Goal: Task Accomplishment & Management: Use online tool/utility

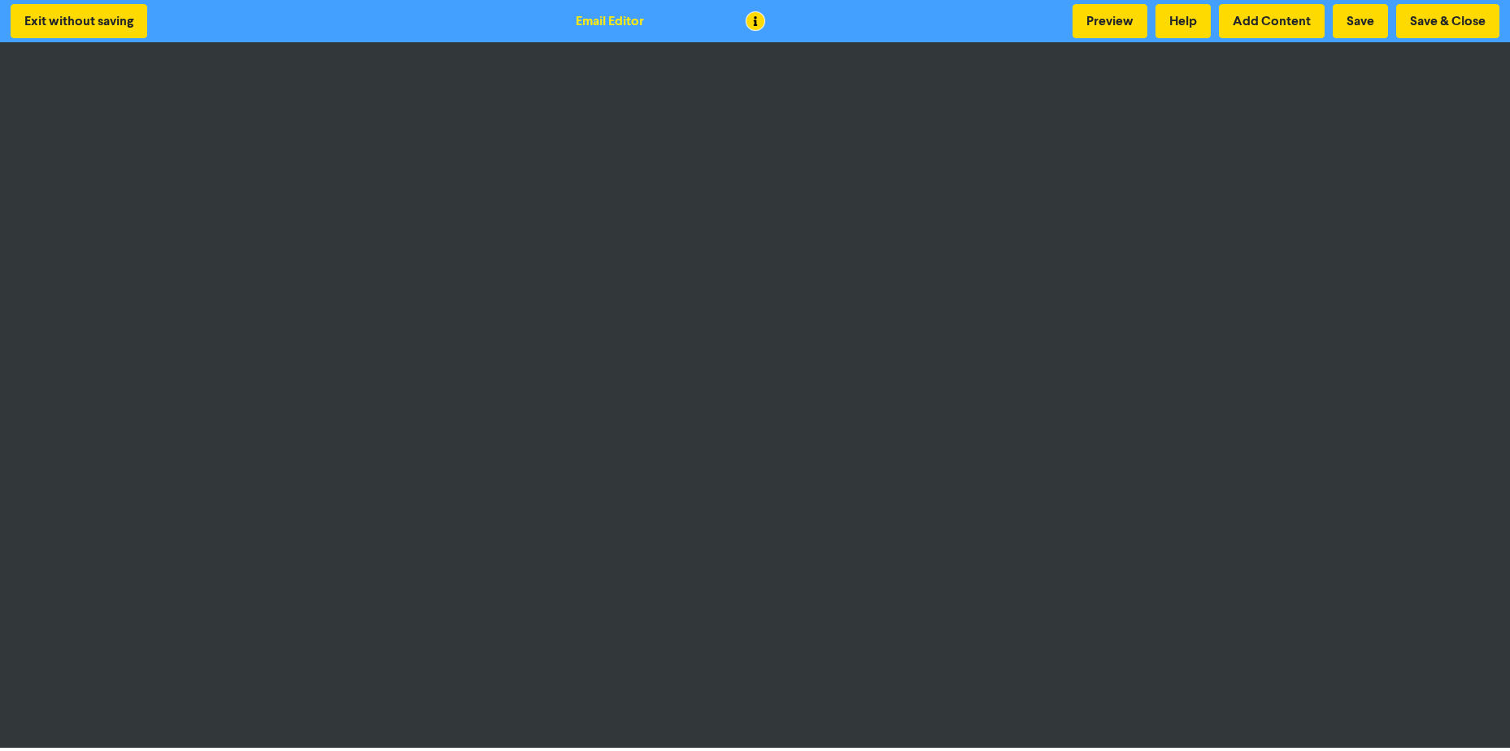
scroll to position [2, 0]
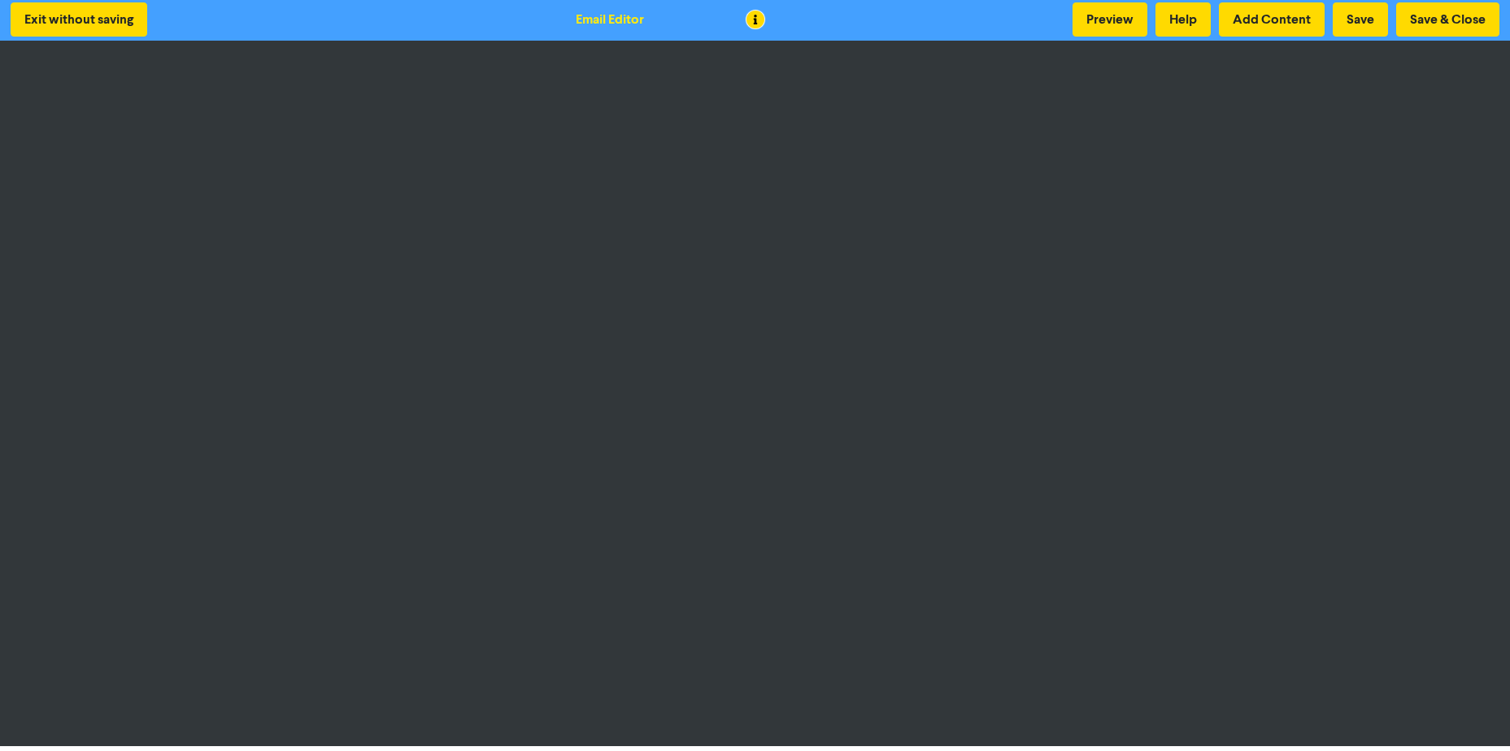
click at [940, 31] on div "Exit without saving Email Editor Preview Help Add Content Save Save & Close" at bounding box center [755, 19] width 1510 height 42
click at [924, 24] on div "Exit without saving Email Editor Preview Help Add Content Save Save & Close" at bounding box center [755, 19] width 1510 height 42
click at [1449, 20] on button "Save & Close" at bounding box center [1447, 19] width 103 height 34
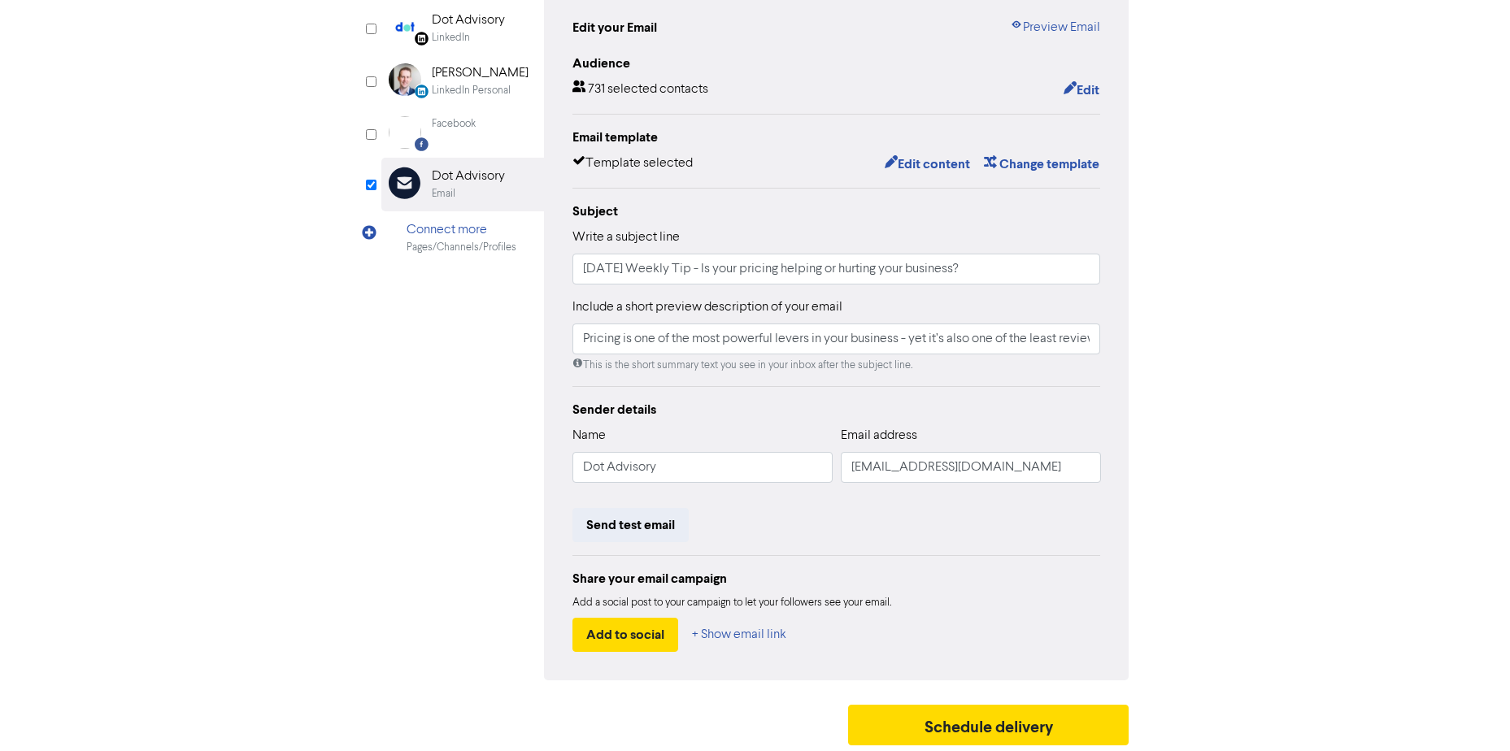
scroll to position [181, 0]
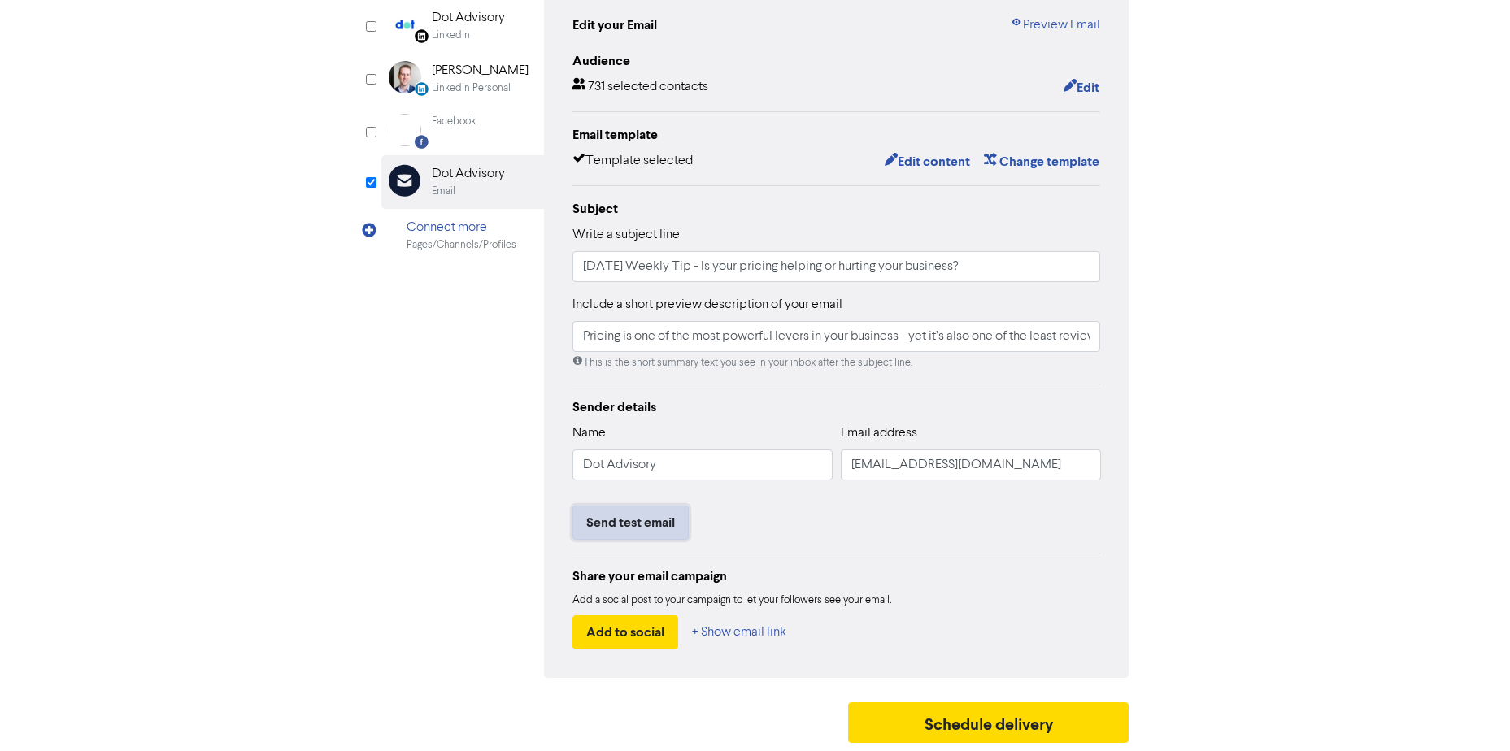
click at [609, 514] on button "Send test email" at bounding box center [630, 523] width 116 height 34
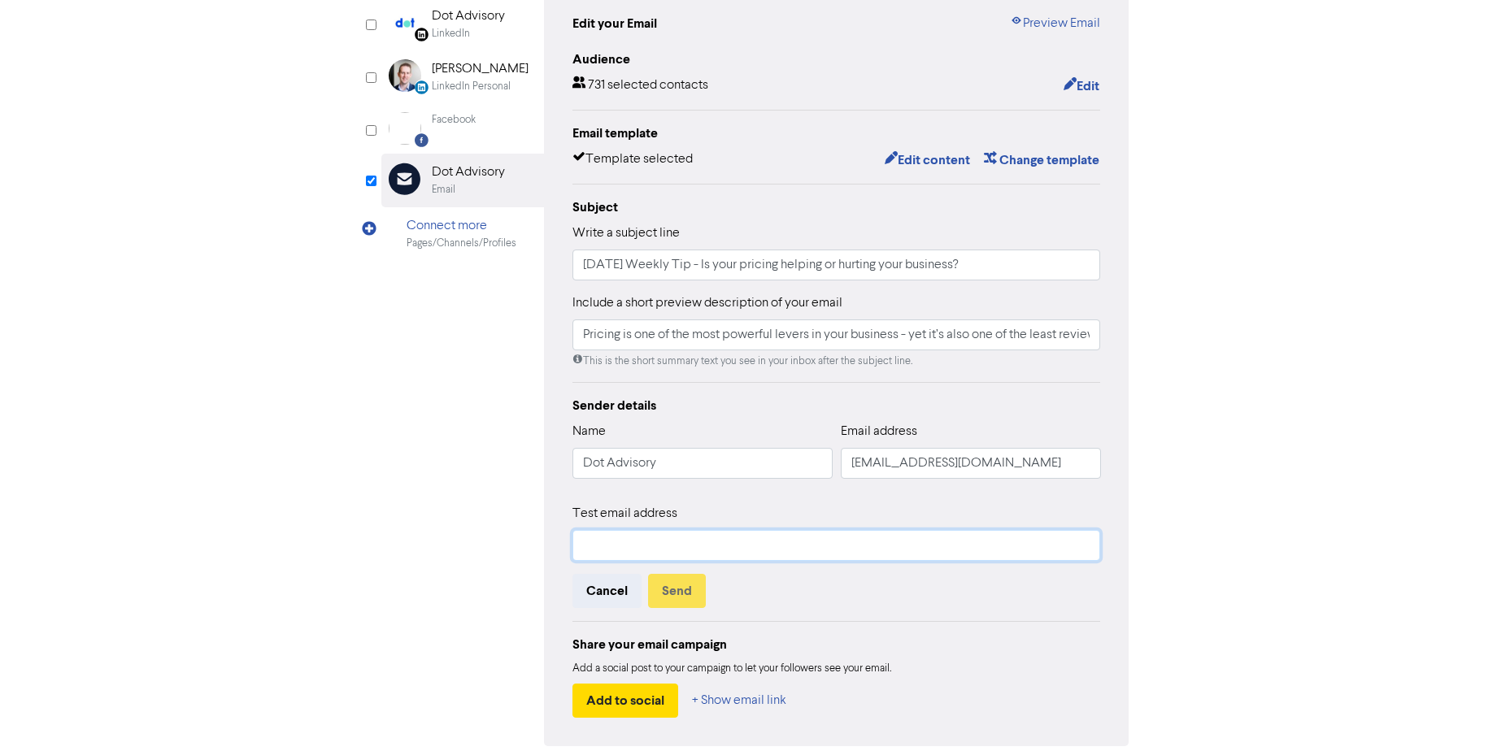
click at [635, 540] on input "text" at bounding box center [836, 545] width 528 height 31
type input "[PERSON_NAME][EMAIL_ADDRESS][DOMAIN_NAME]"
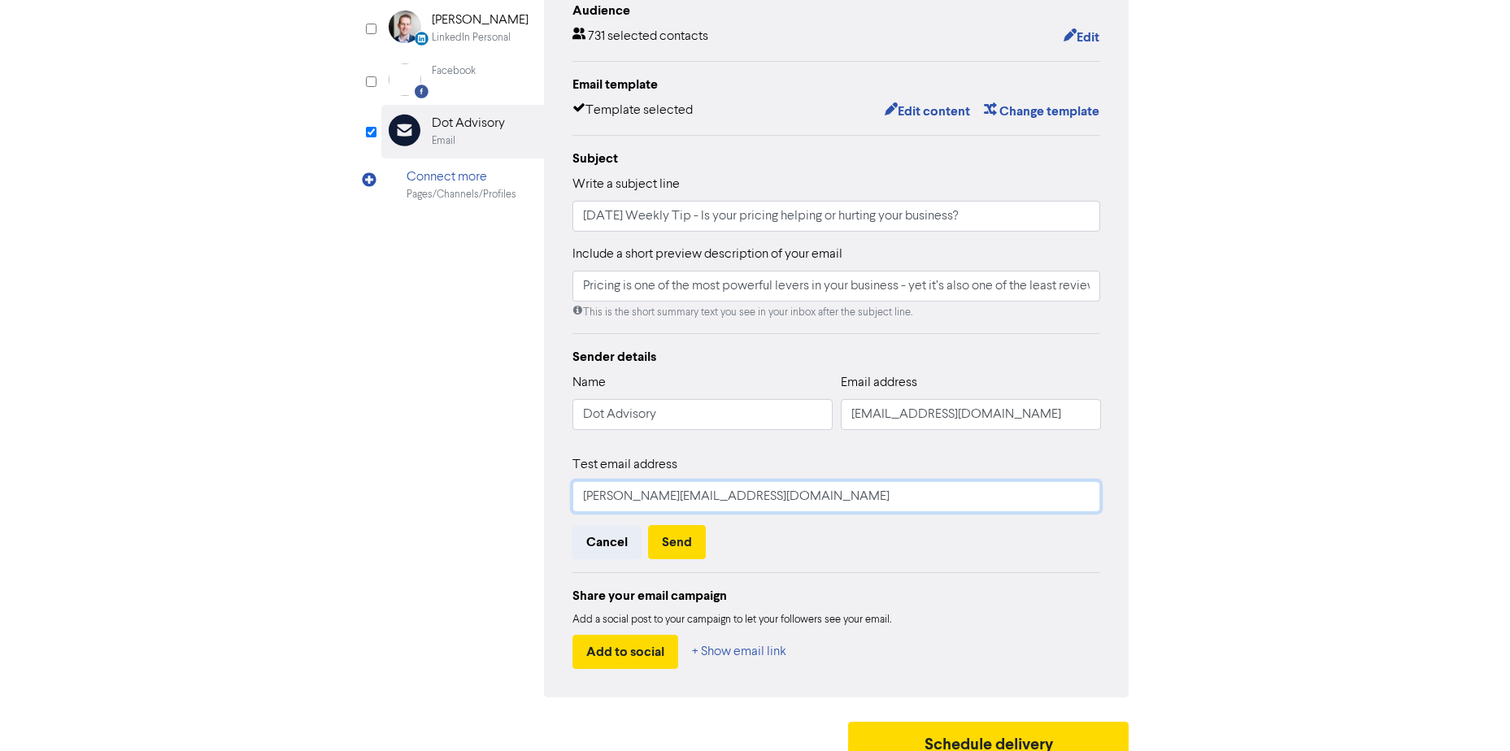
scroll to position [250, 0]
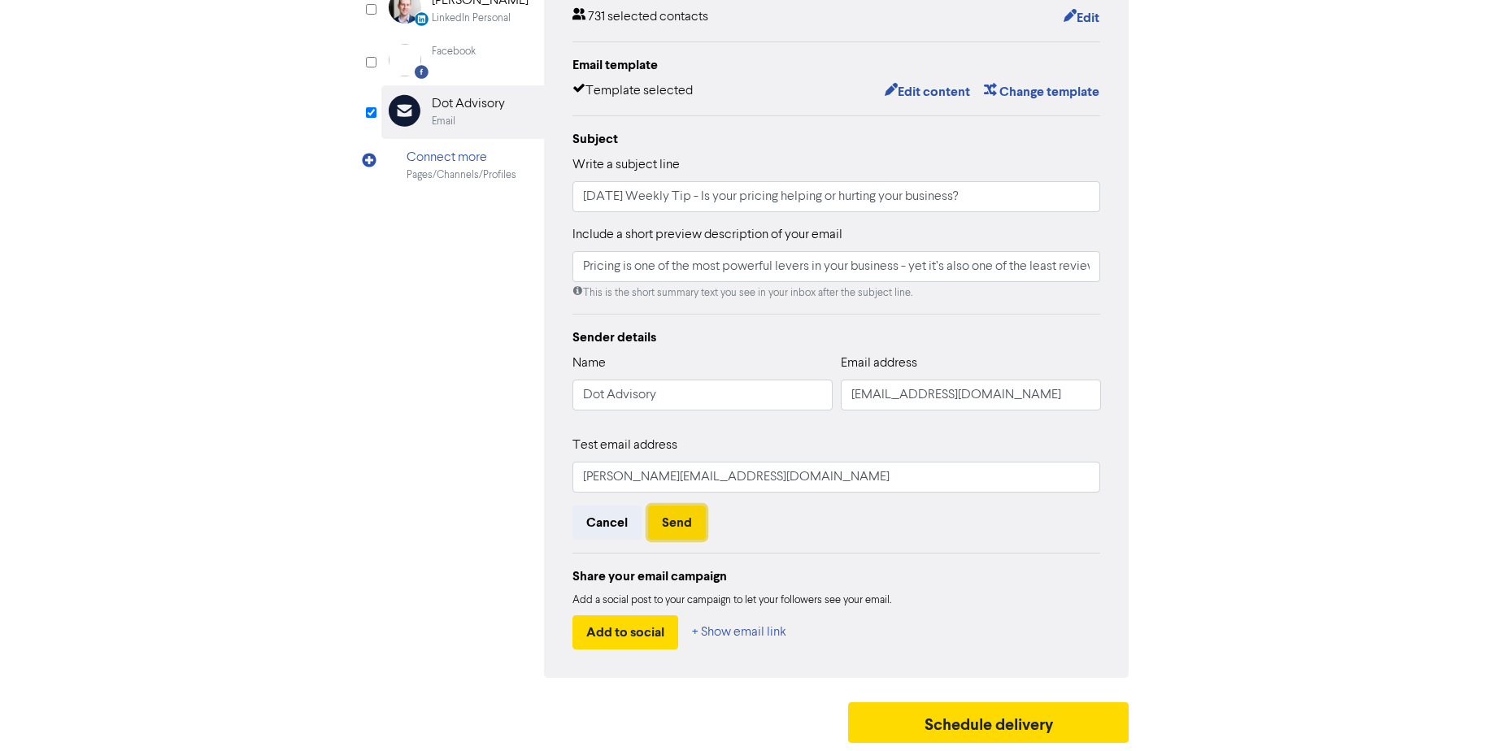
click at [676, 519] on button "Send" at bounding box center [677, 523] width 58 height 34
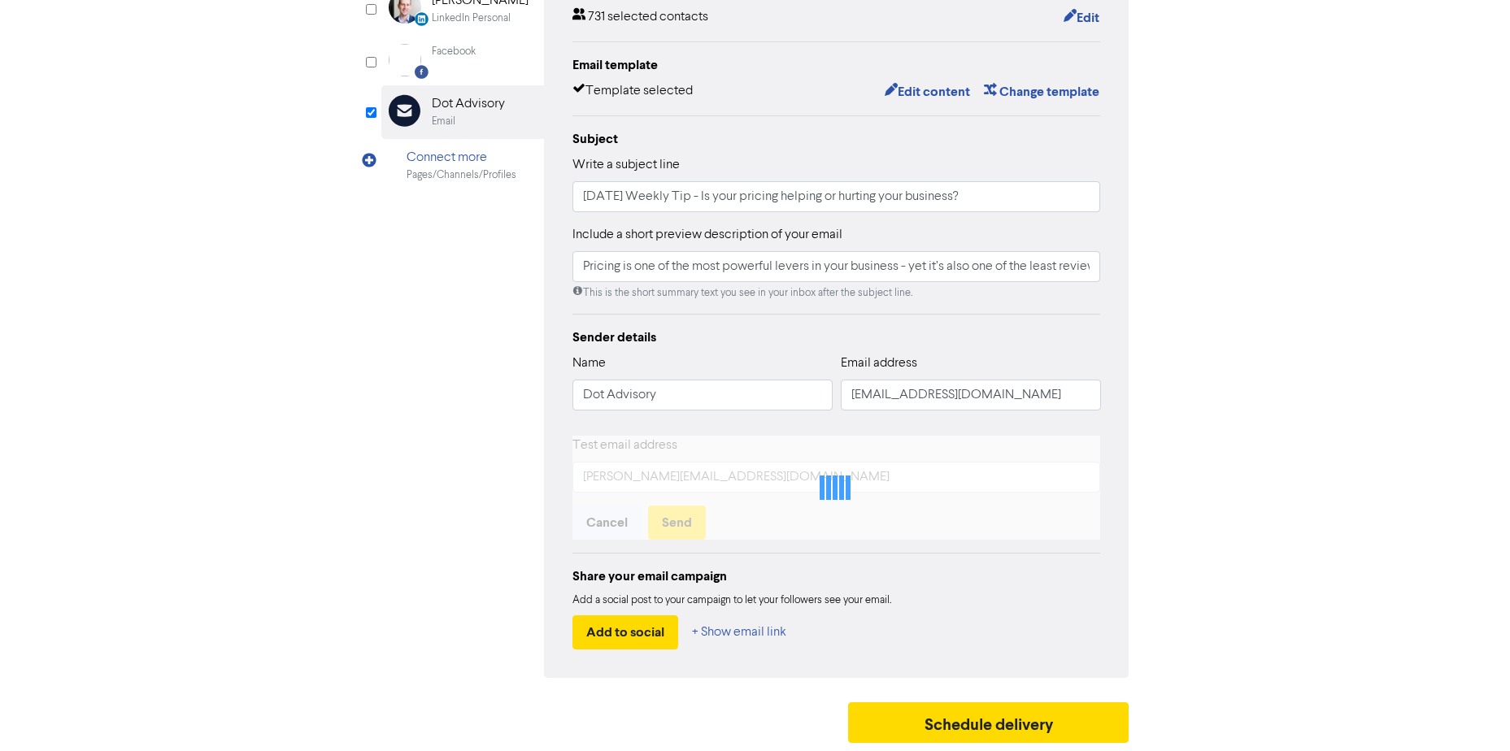
scroll to position [181, 0]
